Goal: Obtain resource: Obtain resource

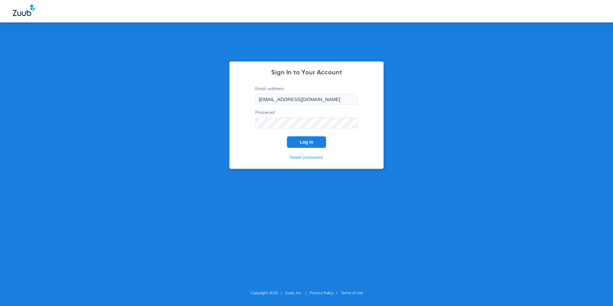
click at [308, 141] on span "Log In" at bounding box center [306, 142] width 13 height 5
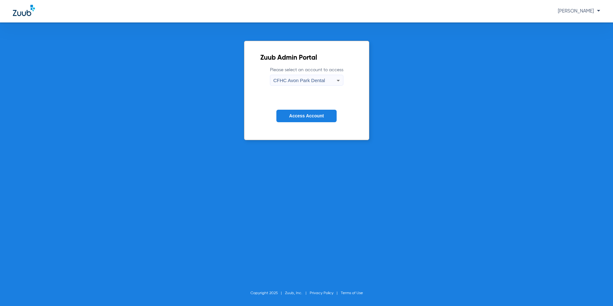
click at [329, 80] on div "CFHC Avon Park Dental" at bounding box center [305, 80] width 63 height 11
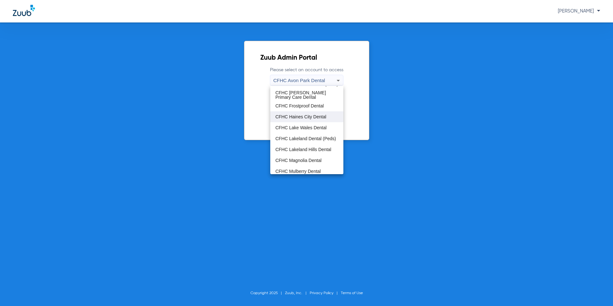
scroll to position [32, 0]
click at [307, 144] on span "CFHC Magnolia Dental" at bounding box center [299, 146] width 46 height 4
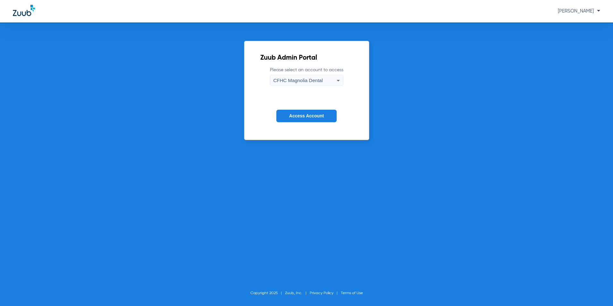
click at [311, 111] on button "Access Account" at bounding box center [307, 116] width 60 height 13
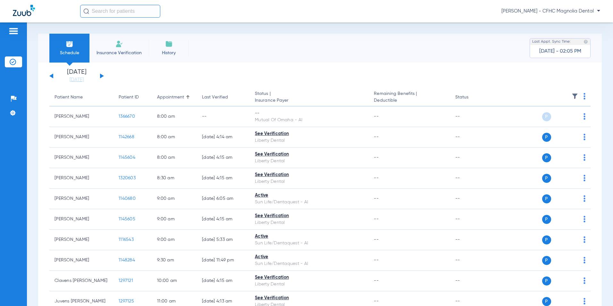
click at [101, 76] on button at bounding box center [102, 75] width 4 height 5
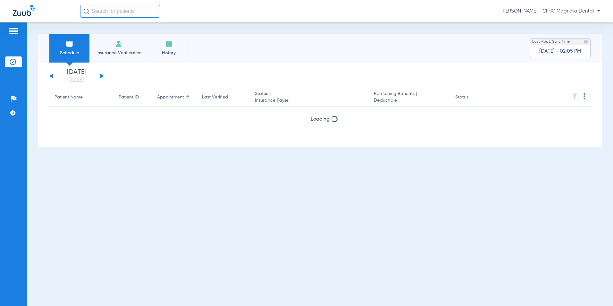
click at [101, 76] on button at bounding box center [102, 75] width 4 height 5
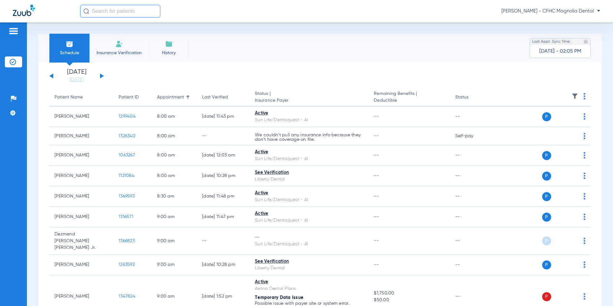
click at [584, 96] on img at bounding box center [585, 96] width 2 height 6
click at [549, 122] on span "Verify All" at bounding box center [556, 121] width 38 height 4
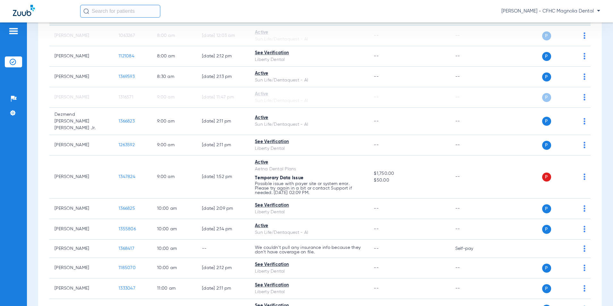
scroll to position [128, 0]
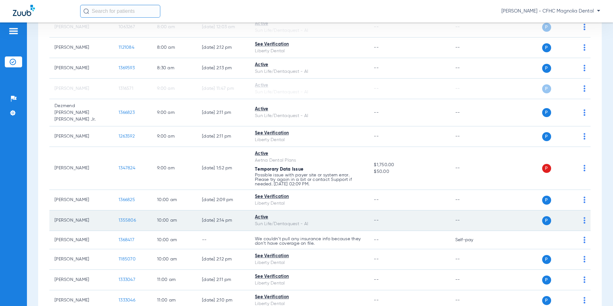
click at [133, 218] on span "1355806" at bounding box center [127, 220] width 17 height 4
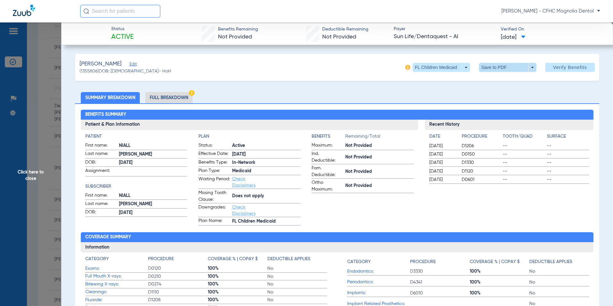
click at [510, 70] on span at bounding box center [507, 67] width 15 height 15
click at [505, 81] on span "Save to PDF" at bounding box center [505, 80] width 25 height 4
click at [51, 162] on span "Click here to close" at bounding box center [30, 175] width 61 height 306
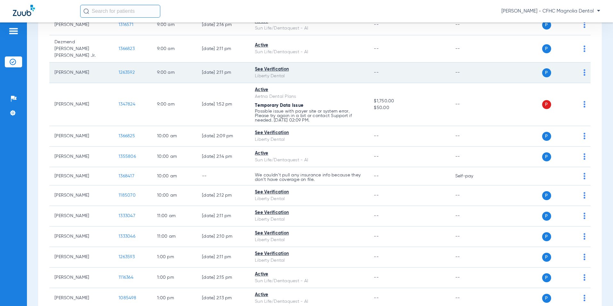
scroll to position [225, 0]
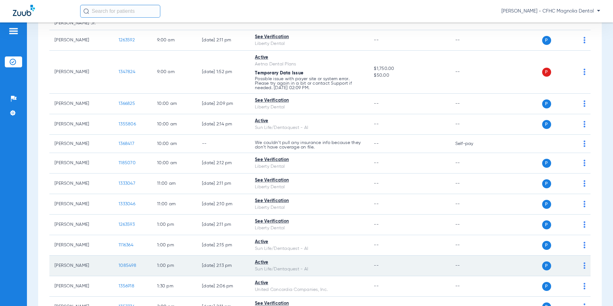
click at [133, 263] on span "1085498" at bounding box center [128, 265] width 18 height 4
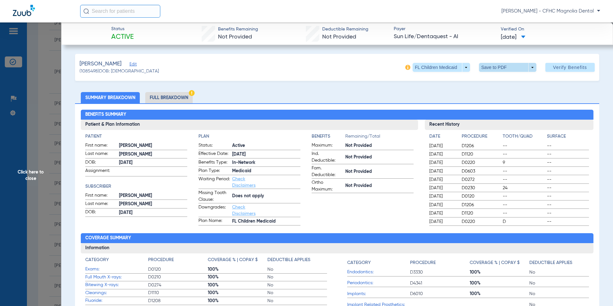
click at [502, 69] on span at bounding box center [507, 67] width 15 height 15
click at [502, 81] on span "Save to PDF" at bounding box center [505, 80] width 25 height 4
click at [49, 180] on span "Click here to close" at bounding box center [30, 175] width 61 height 306
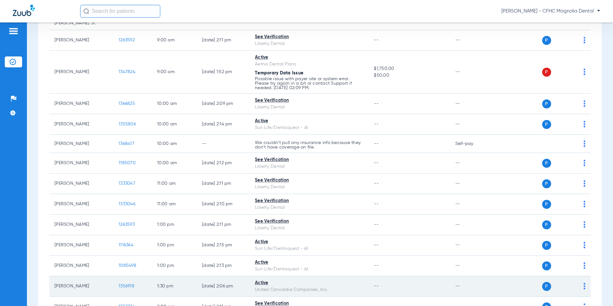
click at [123, 284] on span "1356918" at bounding box center [127, 286] width 16 height 4
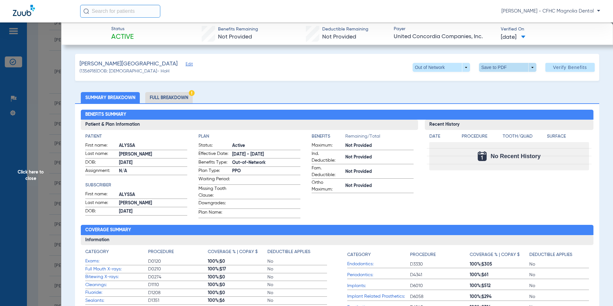
click at [500, 69] on span at bounding box center [507, 67] width 15 height 15
click at [501, 80] on span "Save to PDF" at bounding box center [505, 80] width 25 height 4
click at [50, 198] on span "Click here to close" at bounding box center [30, 175] width 61 height 306
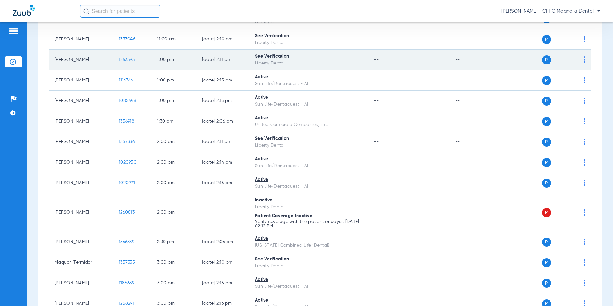
scroll to position [417, 0]
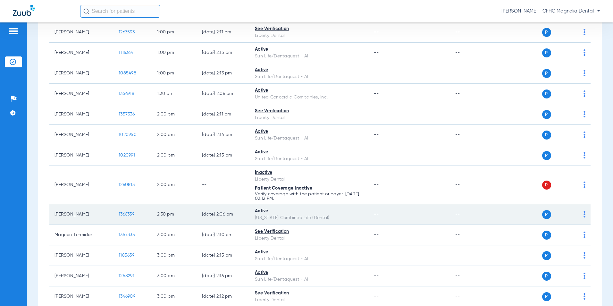
click at [124, 212] on span "1366339" at bounding box center [127, 214] width 16 height 4
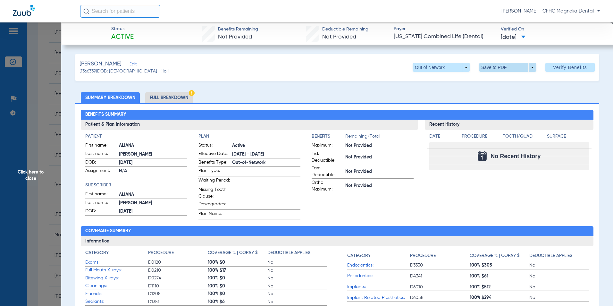
click at [513, 67] on span at bounding box center [507, 67] width 57 height 9
click at [502, 77] on button "insert_drive_file Save to PDF" at bounding box center [499, 80] width 48 height 13
click at [49, 194] on span "Click here to close" at bounding box center [30, 175] width 61 height 306
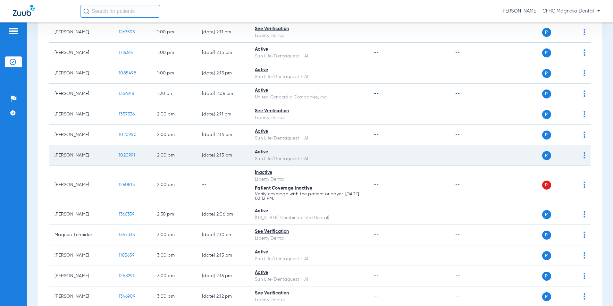
click at [132, 153] on span "1020991" at bounding box center [127, 155] width 16 height 4
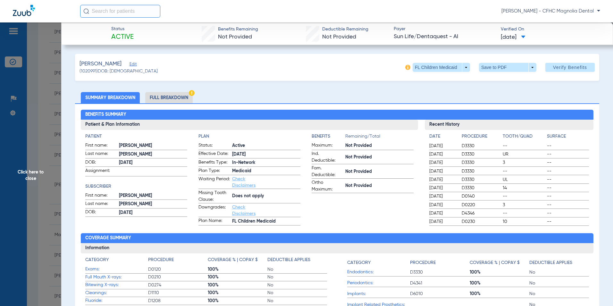
click at [512, 67] on span at bounding box center [507, 67] width 57 height 9
click at [505, 82] on span "Save to PDF" at bounding box center [505, 80] width 25 height 4
click at [45, 162] on span "Click here to close" at bounding box center [30, 175] width 61 height 306
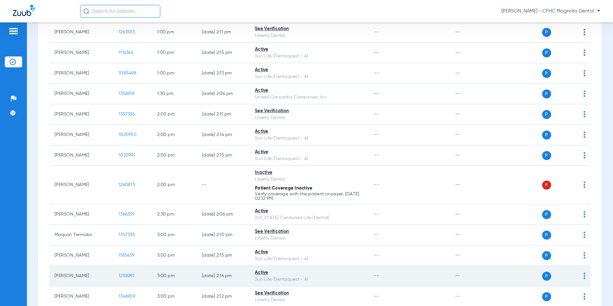
click at [132, 274] on span "1258291" at bounding box center [127, 276] width 16 height 4
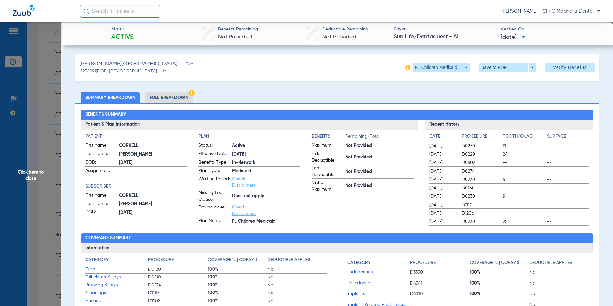
click at [512, 67] on span at bounding box center [507, 67] width 57 height 9
click at [506, 81] on span "Save to PDF" at bounding box center [505, 80] width 25 height 4
